Goal: Obtain resource: Obtain resource

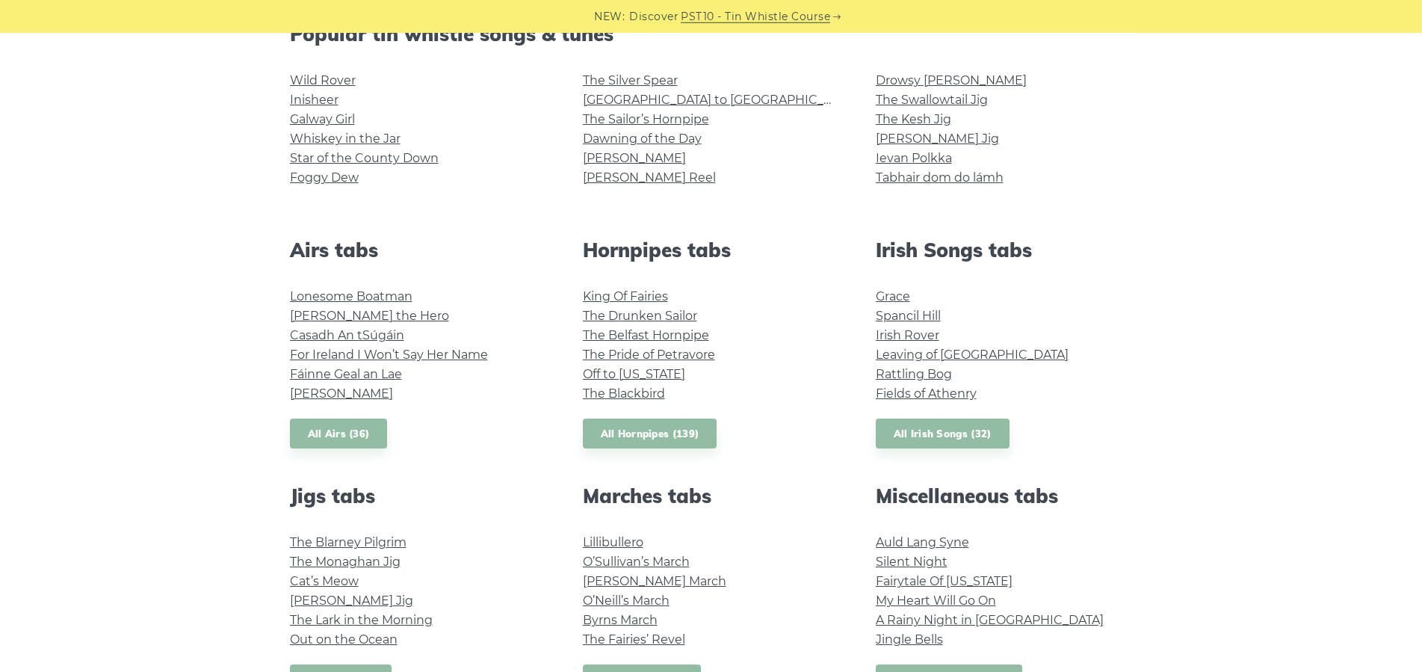
scroll to position [457, 0]
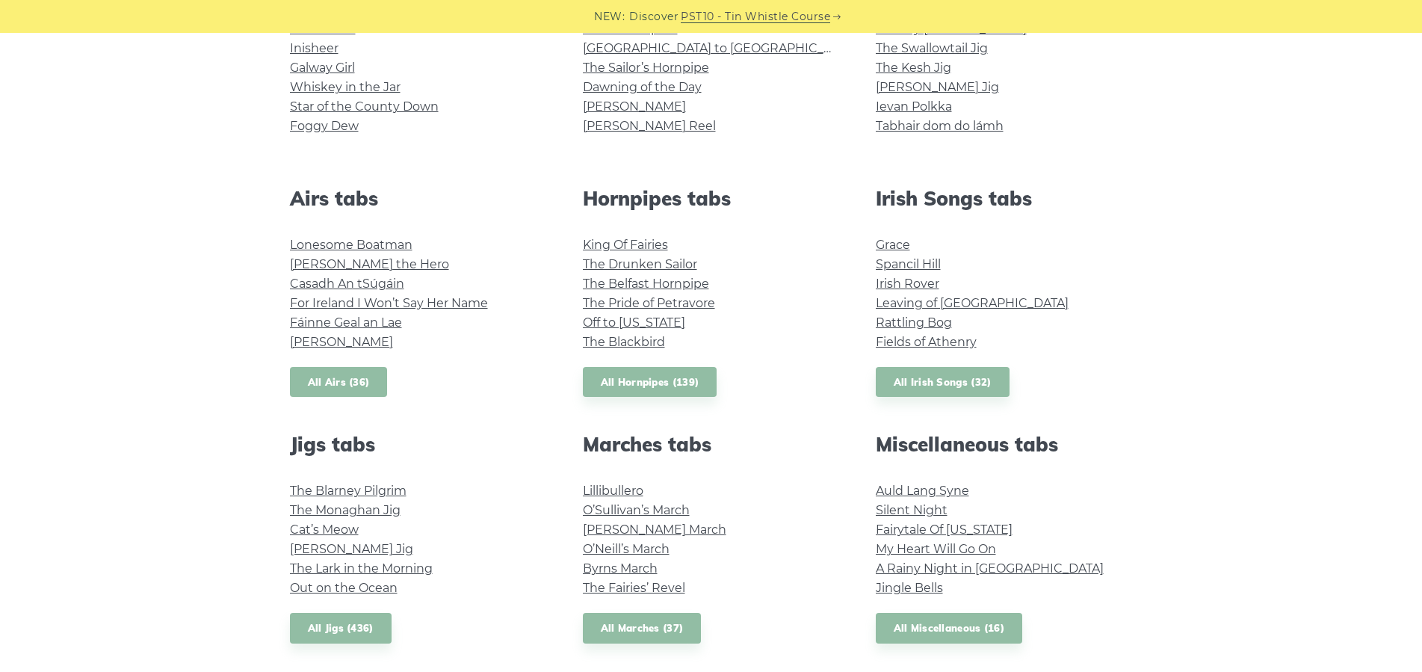
click at [356, 378] on link "All Airs (36)" at bounding box center [339, 382] width 98 height 31
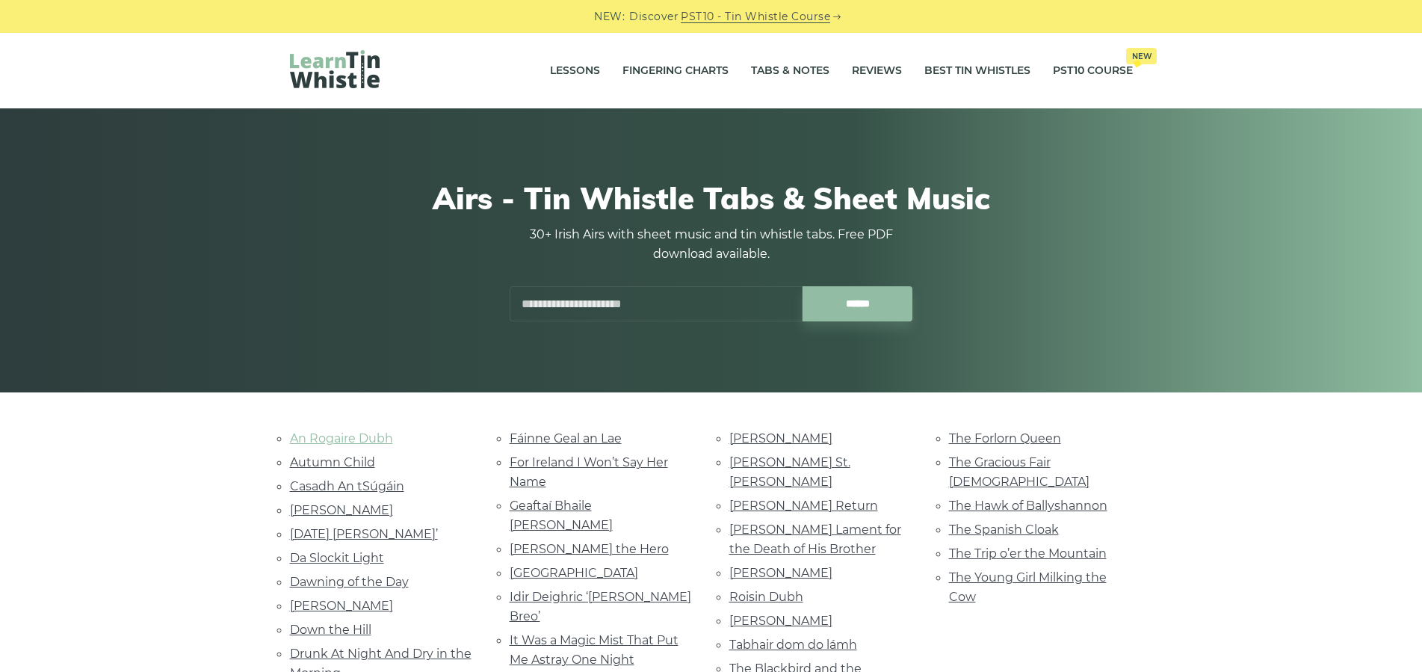
click at [365, 436] on link "An Rogaire Dubh" at bounding box center [341, 438] width 103 height 14
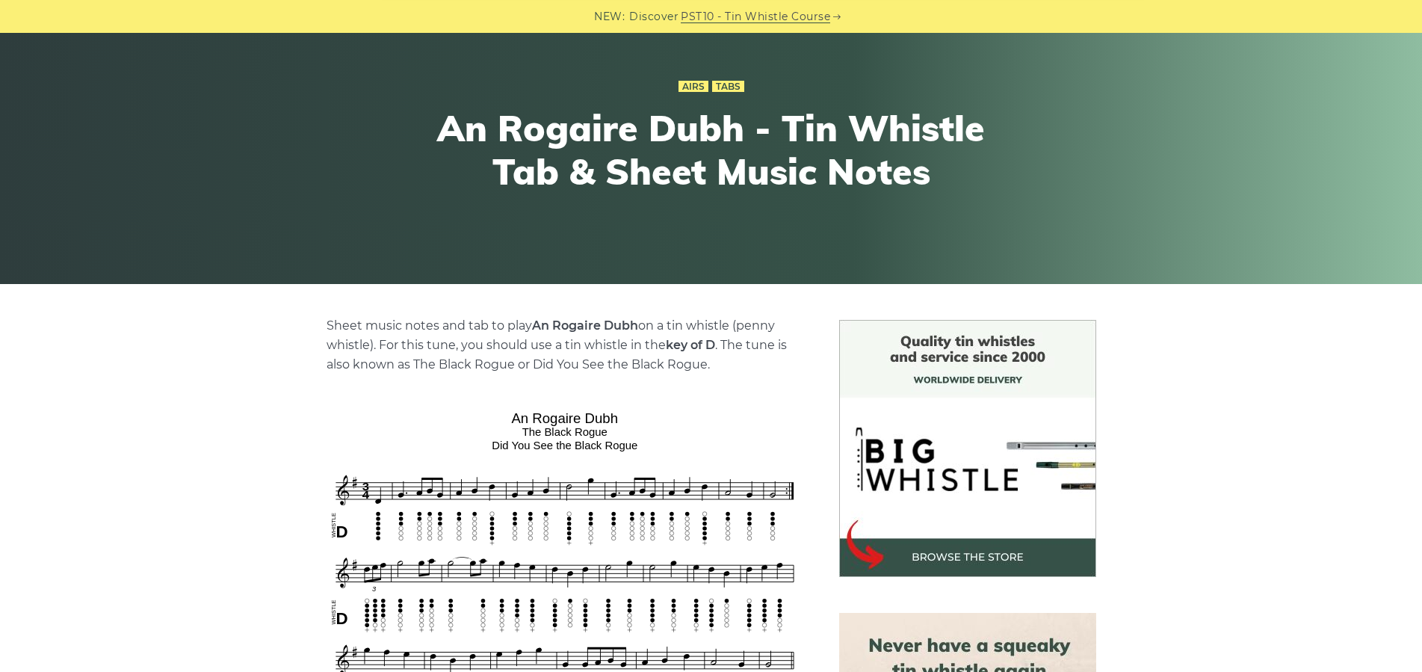
scroll to position [381, 0]
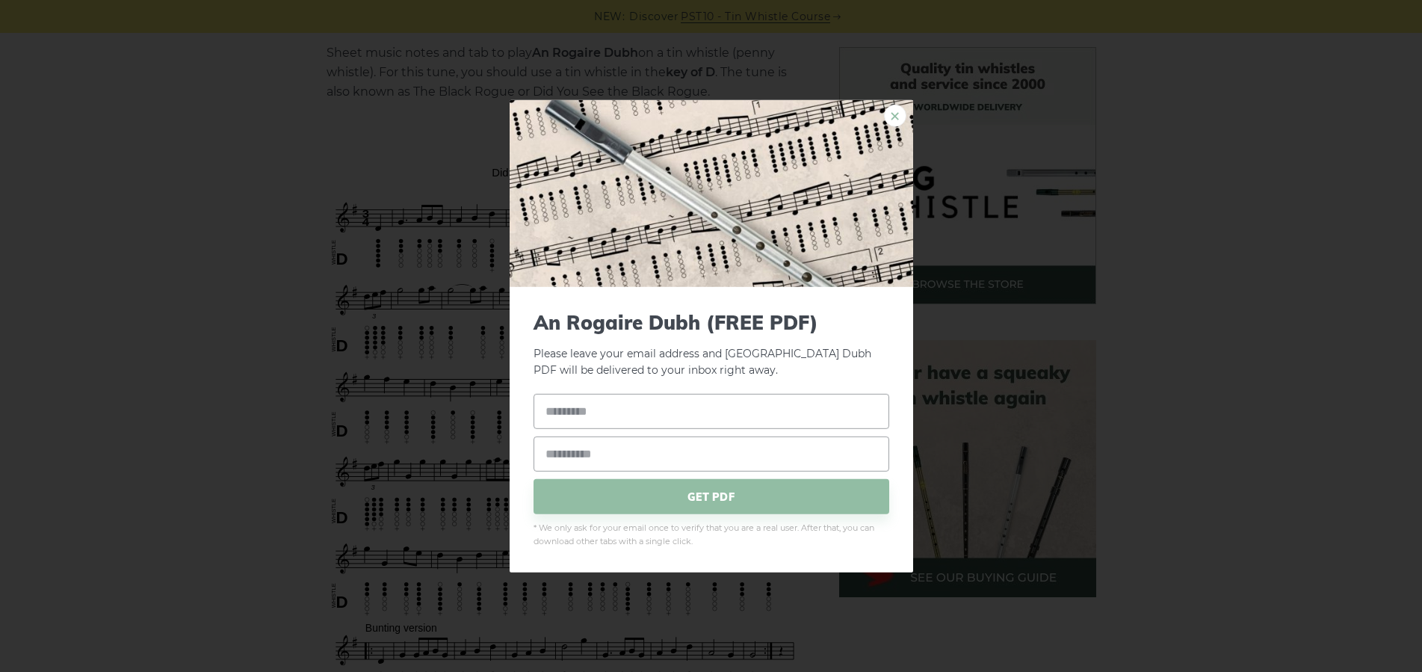
click at [888, 114] on link "×" at bounding box center [895, 115] width 22 height 22
